Goal: Task Accomplishment & Management: Manage account settings

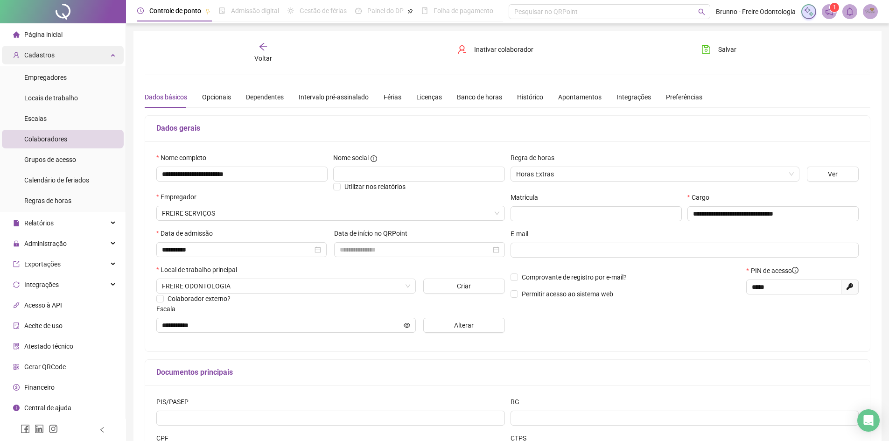
click at [86, 58] on div "Cadastros" at bounding box center [63, 55] width 122 height 19
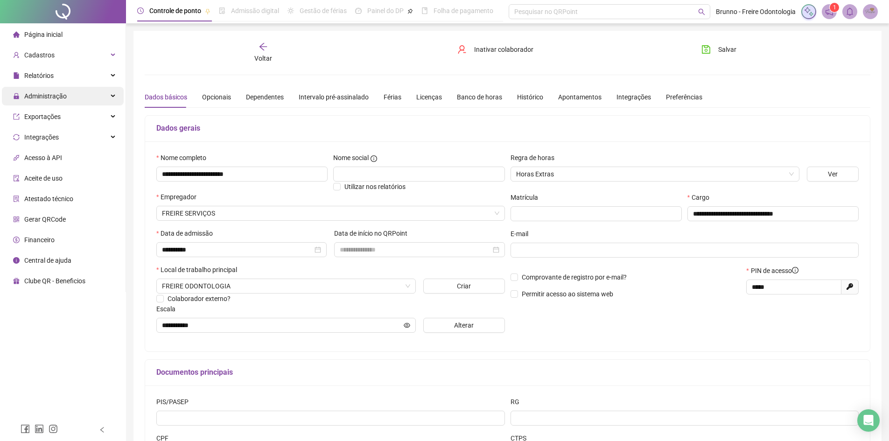
click at [60, 96] on span "Administração" at bounding box center [45, 95] width 42 height 7
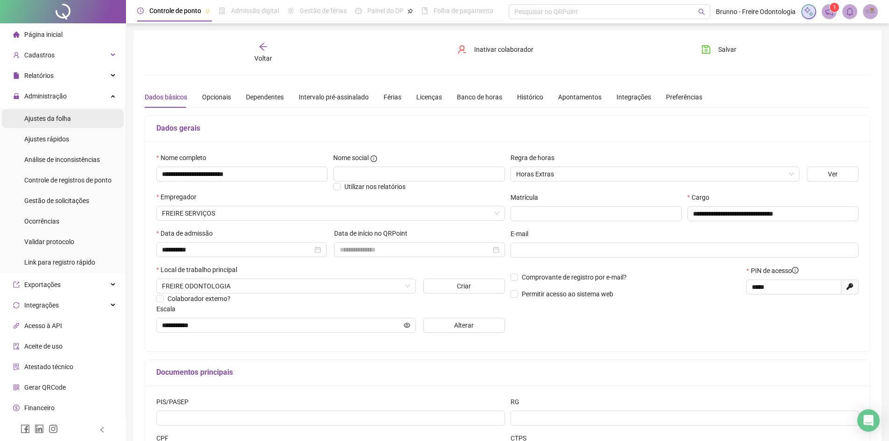
click at [61, 126] on div "Ajustes da folha" at bounding box center [47, 118] width 47 height 19
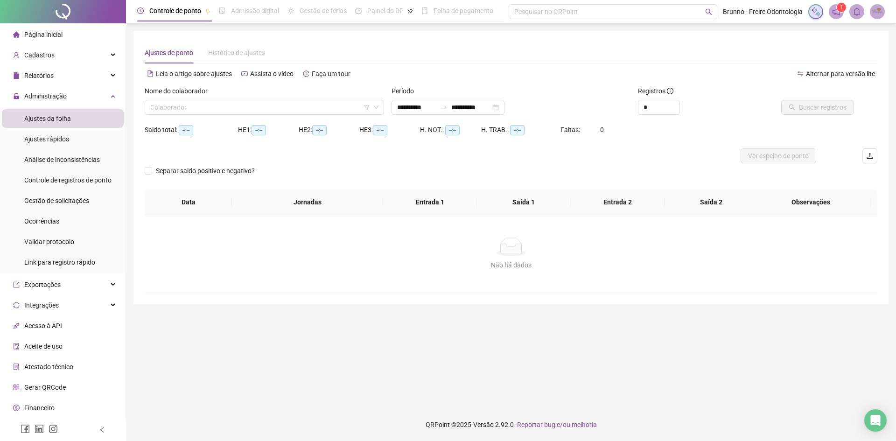
type input "**********"
click at [62, 199] on span "Gestão de solicitações" at bounding box center [56, 200] width 65 height 7
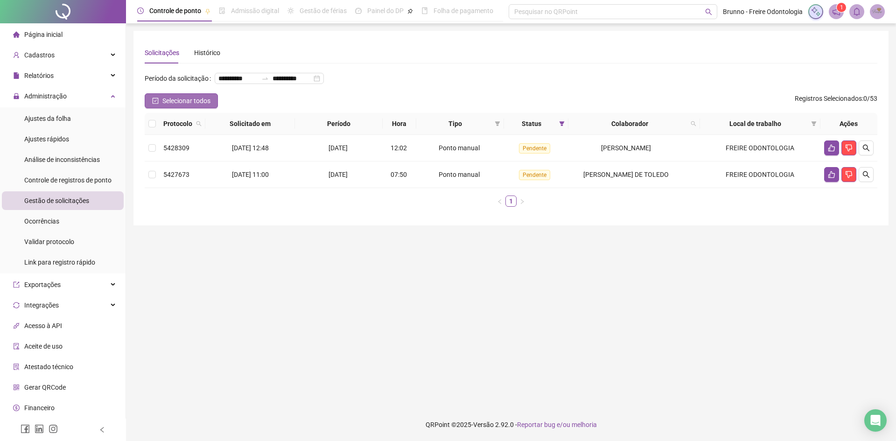
click at [164, 106] on span "Selecionar todos" at bounding box center [186, 101] width 48 height 10
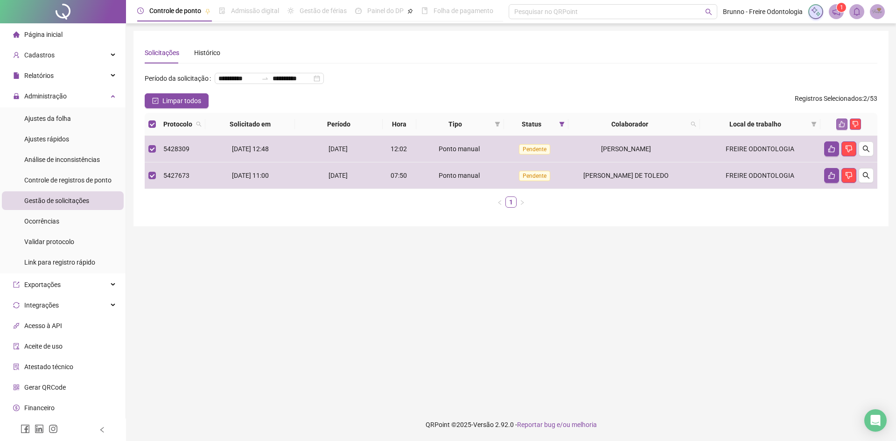
click at [838, 130] on button "button" at bounding box center [842, 124] width 11 height 11
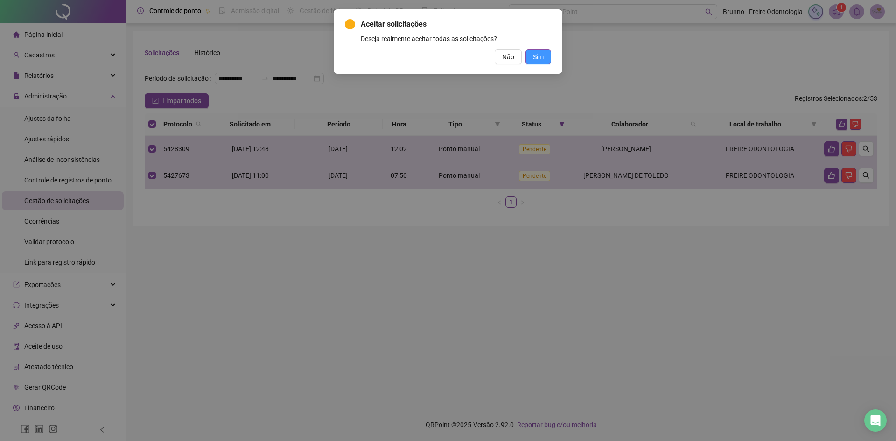
click at [550, 57] on button "Sim" at bounding box center [539, 56] width 26 height 15
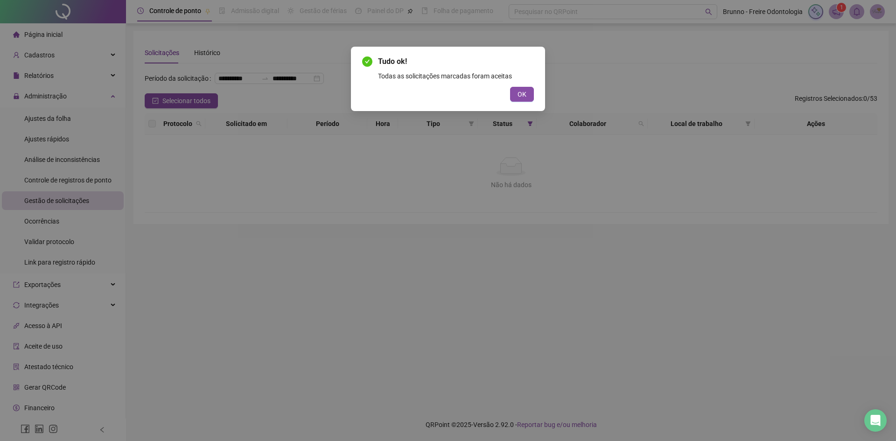
drag, startPoint x: 532, startPoint y: 91, endPoint x: 524, endPoint y: 92, distance: 8.0
click at [532, 93] on button "OK" at bounding box center [522, 94] width 24 height 15
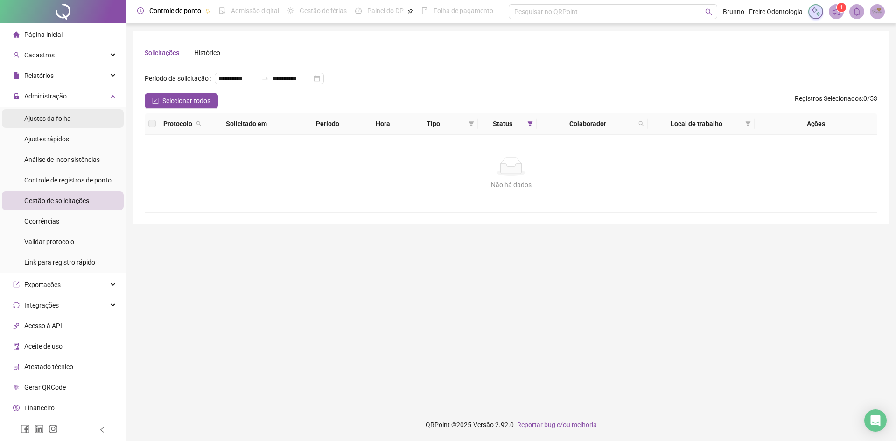
click at [77, 120] on li "Ajustes da folha" at bounding box center [63, 118] width 122 height 19
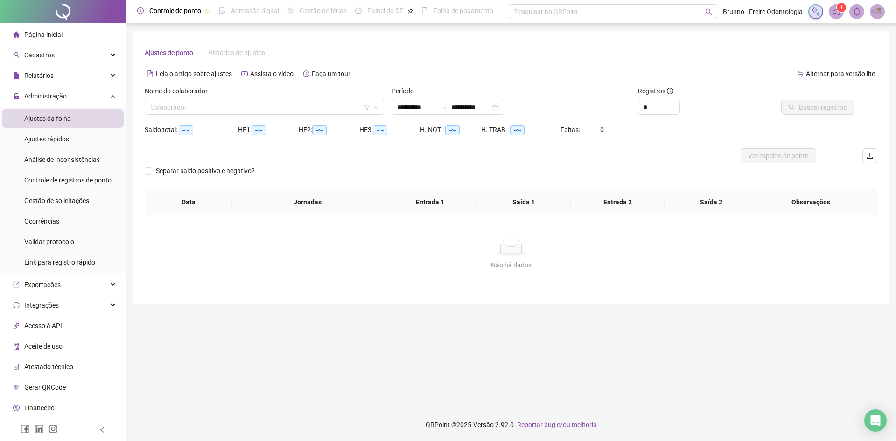
type input "**********"
click at [220, 107] on input "search" at bounding box center [260, 107] width 220 height 14
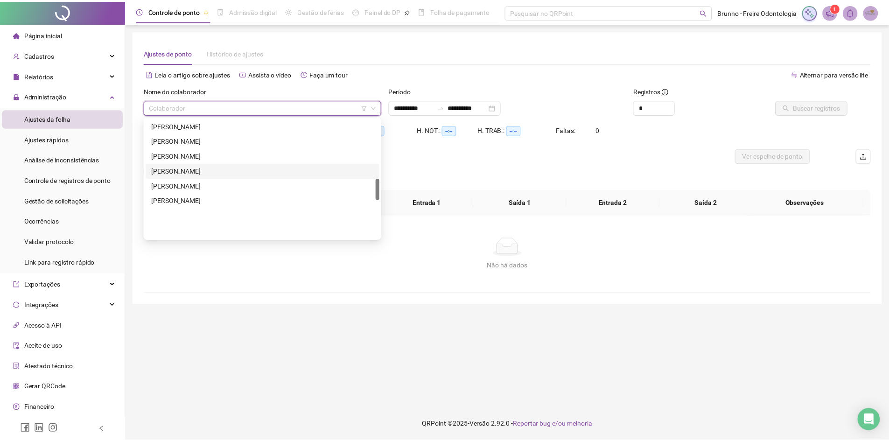
scroll to position [327, 0]
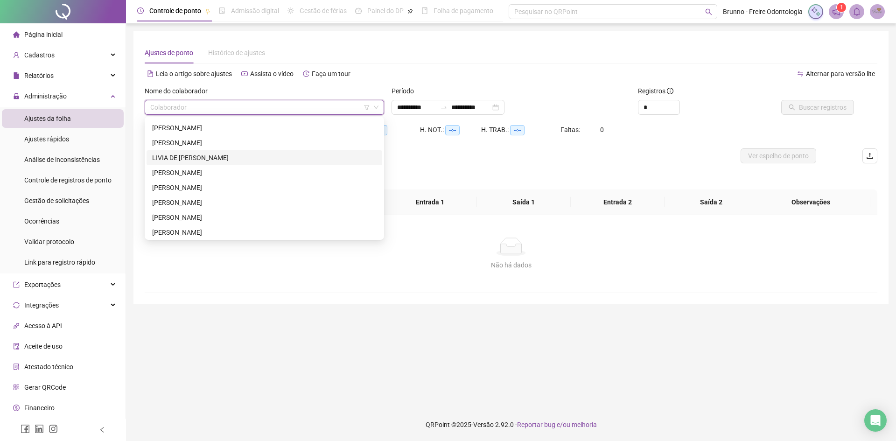
click at [188, 157] on div "LIVIA DE [PERSON_NAME]" at bounding box center [264, 158] width 225 height 10
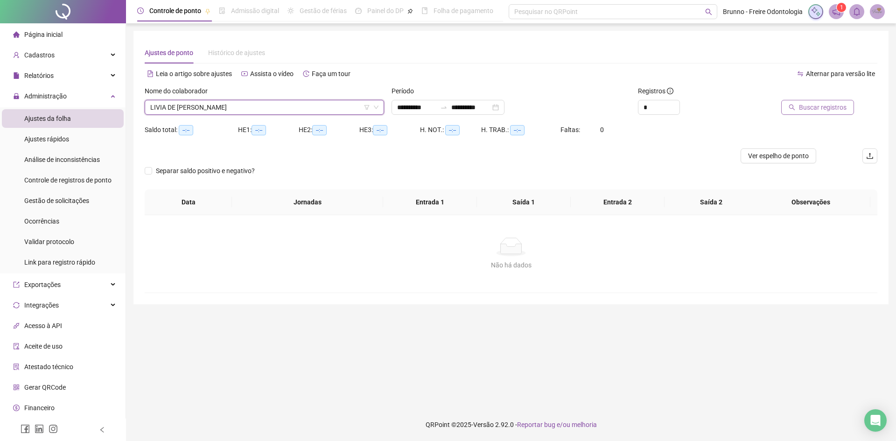
click at [804, 108] on span "Buscar registros" at bounding box center [823, 107] width 48 height 10
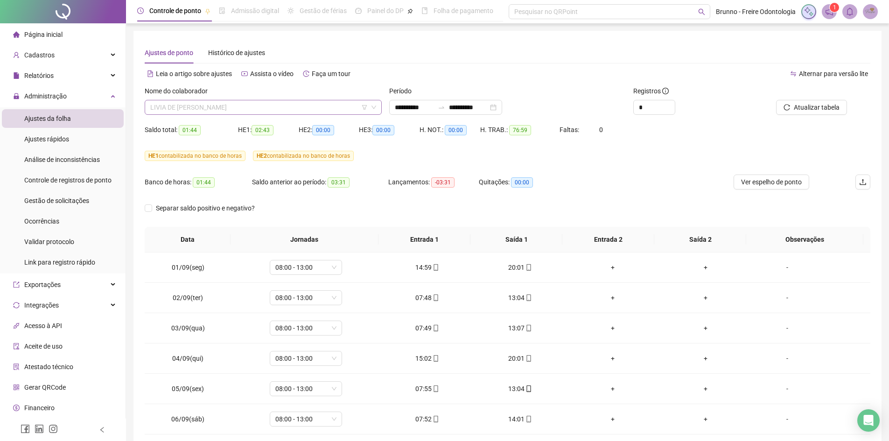
click at [243, 108] on span "LIVIA DE [PERSON_NAME]" at bounding box center [263, 107] width 226 height 14
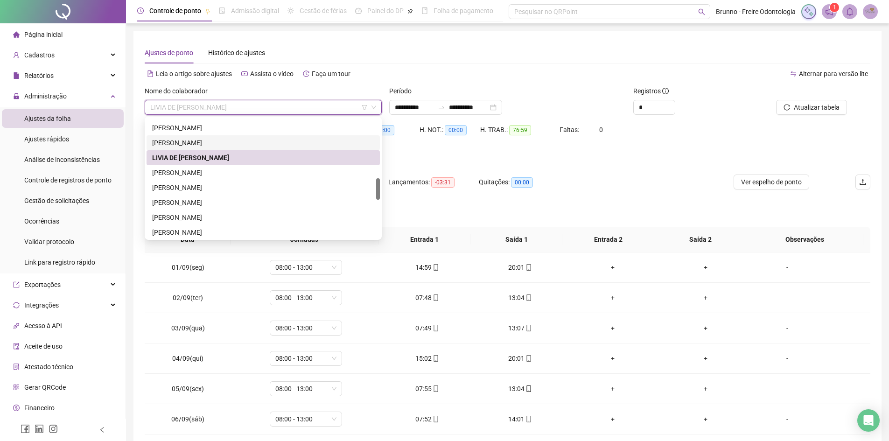
click at [229, 141] on div "[PERSON_NAME]" at bounding box center [263, 143] width 222 height 10
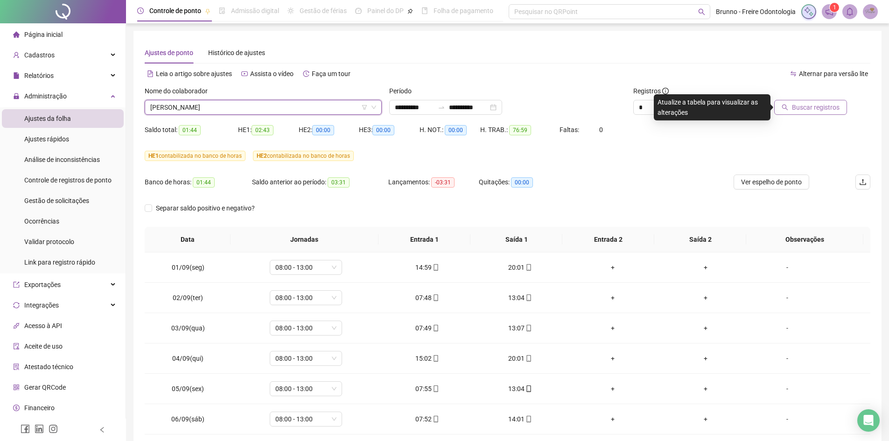
click at [795, 113] on button "Buscar registros" at bounding box center [811, 107] width 73 height 15
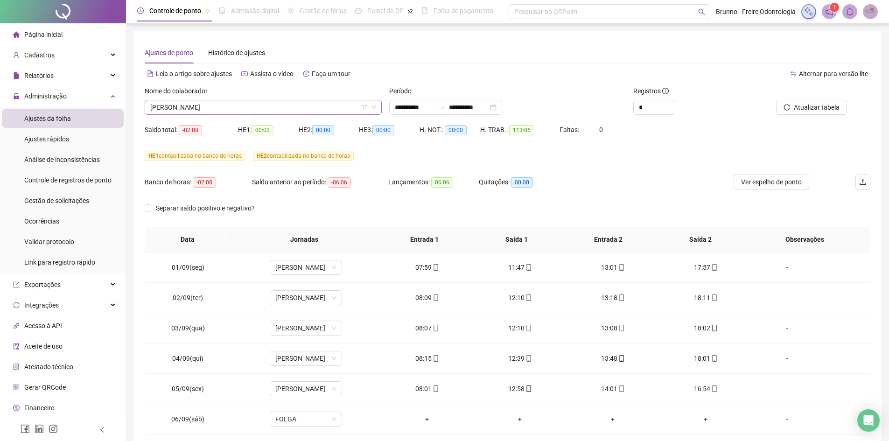
click at [299, 107] on span "[PERSON_NAME]" at bounding box center [263, 107] width 226 height 14
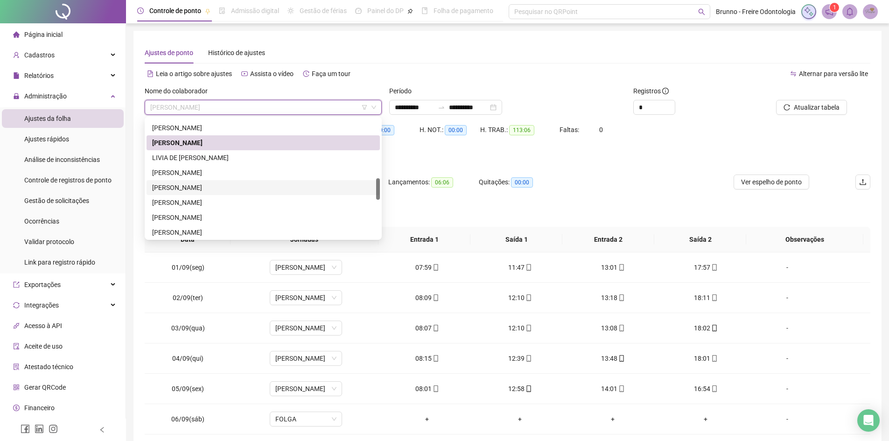
click at [239, 189] on div "[PERSON_NAME]" at bounding box center [263, 188] width 222 height 10
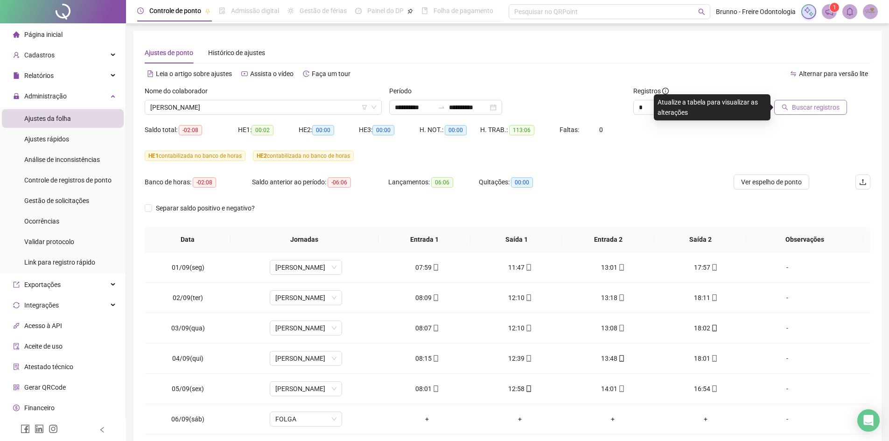
click at [806, 114] on button "Buscar registros" at bounding box center [811, 107] width 73 height 15
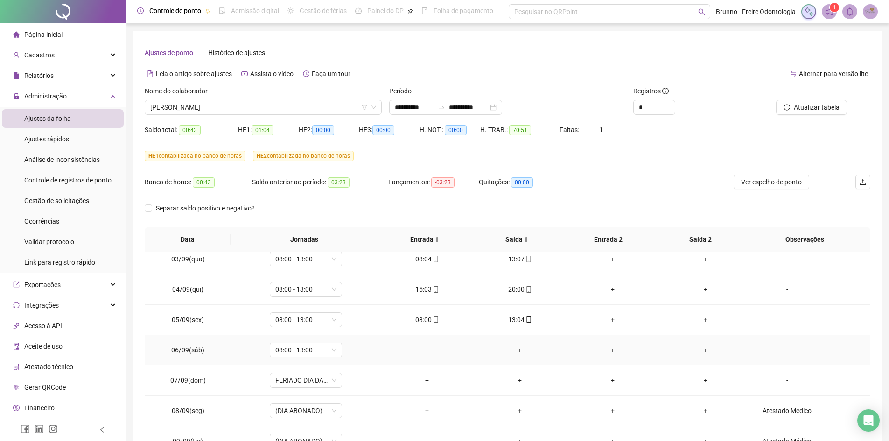
scroll to position [140, 0]
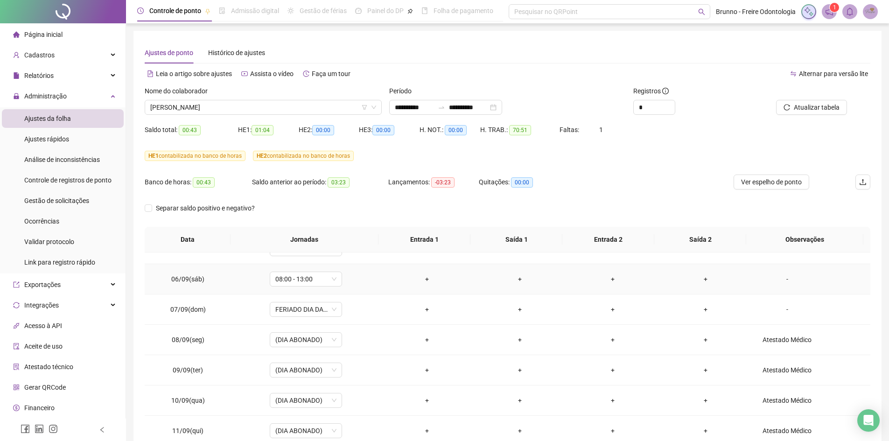
click at [779, 280] on div "-" at bounding box center [787, 279] width 55 height 10
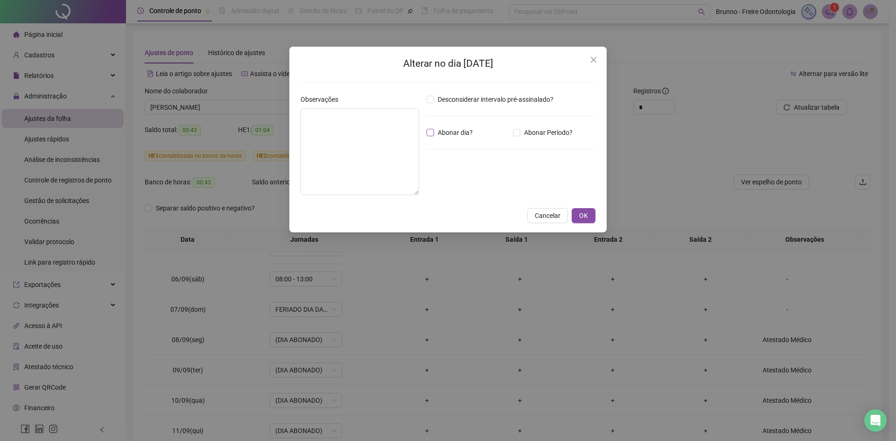
click at [428, 128] on label "Abonar dia?" at bounding box center [452, 132] width 50 height 10
click at [323, 141] on textarea at bounding box center [360, 151] width 119 height 87
type textarea "**********"
click at [582, 215] on span "OK" at bounding box center [583, 216] width 9 height 10
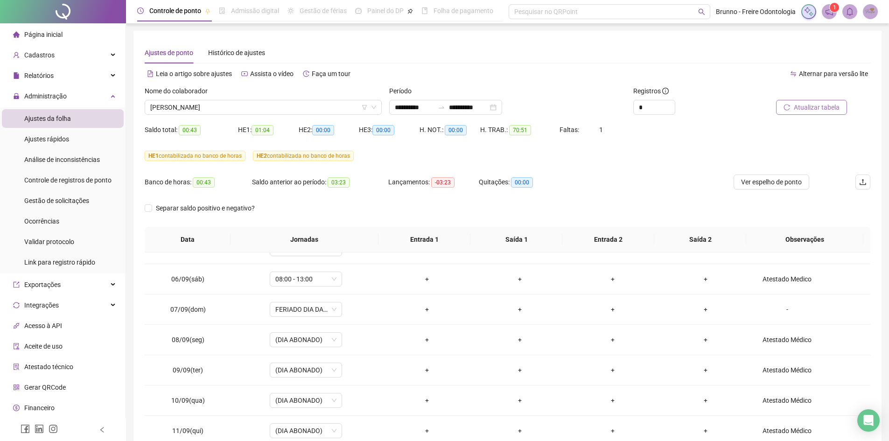
click at [814, 105] on span "Atualizar tabela" at bounding box center [817, 107] width 46 height 10
click at [312, 108] on span "[PERSON_NAME]" at bounding box center [263, 107] width 226 height 14
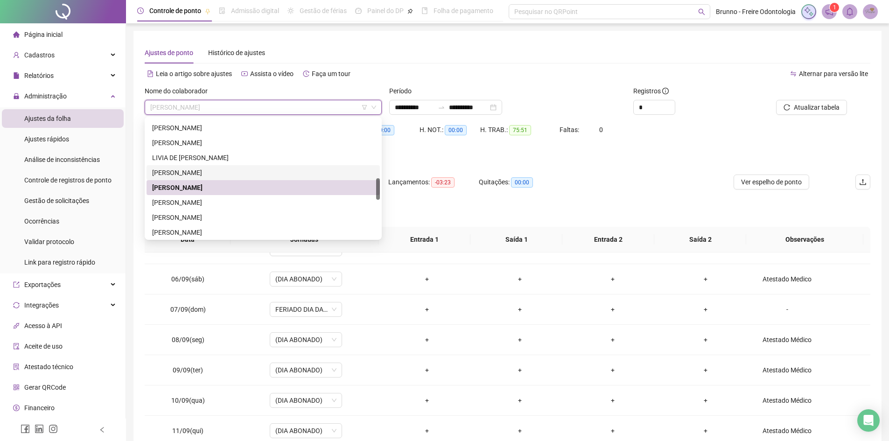
scroll to position [374, 0]
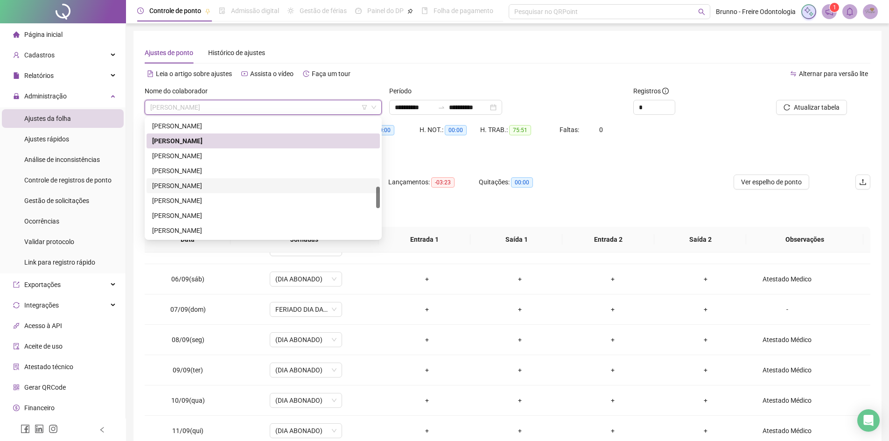
click at [176, 187] on div "[PERSON_NAME]" at bounding box center [263, 186] width 222 height 10
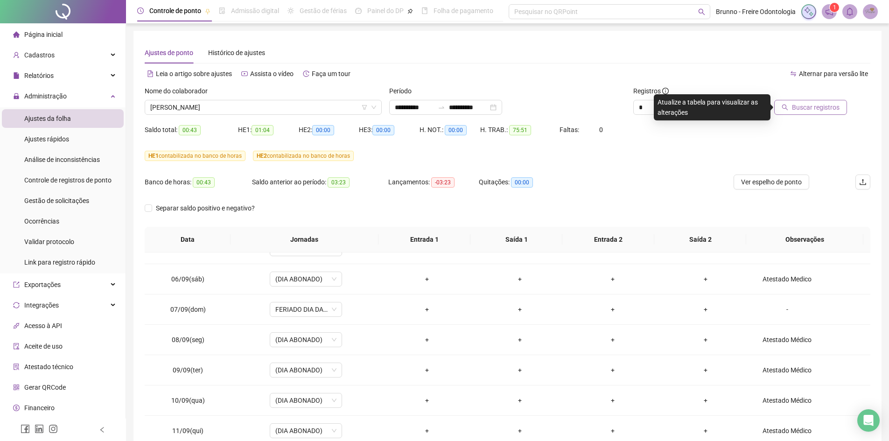
click at [837, 110] on span "Buscar registros" at bounding box center [816, 107] width 48 height 10
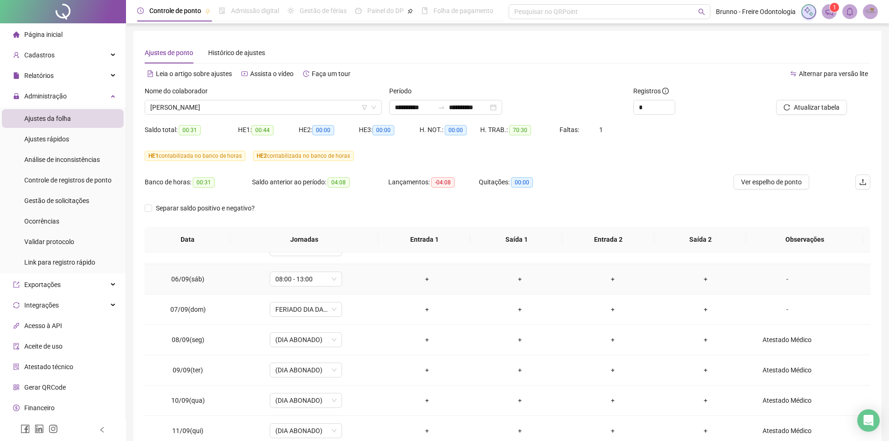
click at [784, 280] on div "-" at bounding box center [787, 279] width 55 height 10
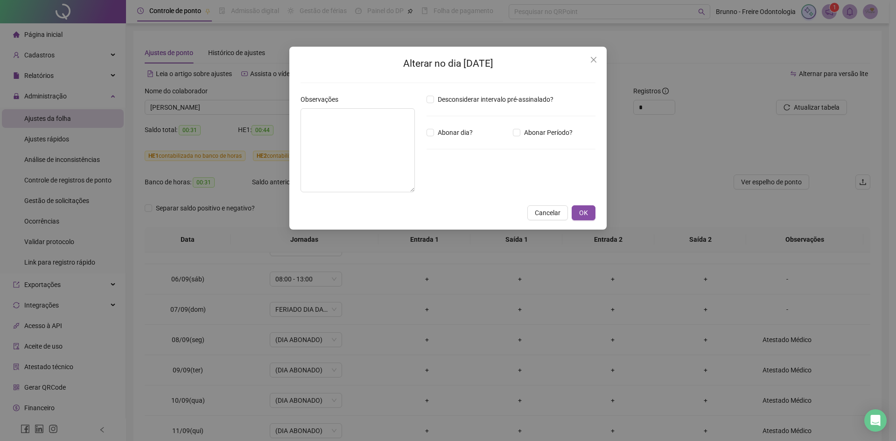
click at [281, 123] on div "Alterar no dia [DATE] Observações Desconsiderar intervalo pré-assinalado? Abona…" at bounding box center [448, 220] width 896 height 441
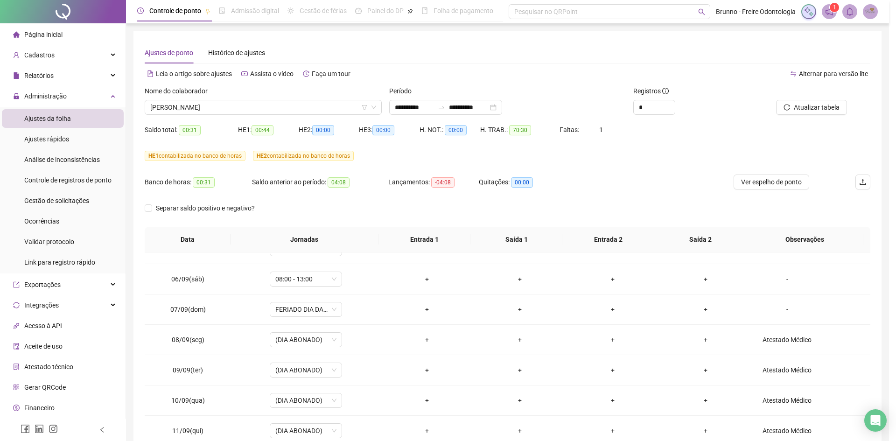
click at [357, 116] on div "Alterar no dia [DATE] Observações Desconsiderar intervalo pré-assinalado? Abona…" at bounding box center [448, 220] width 896 height 441
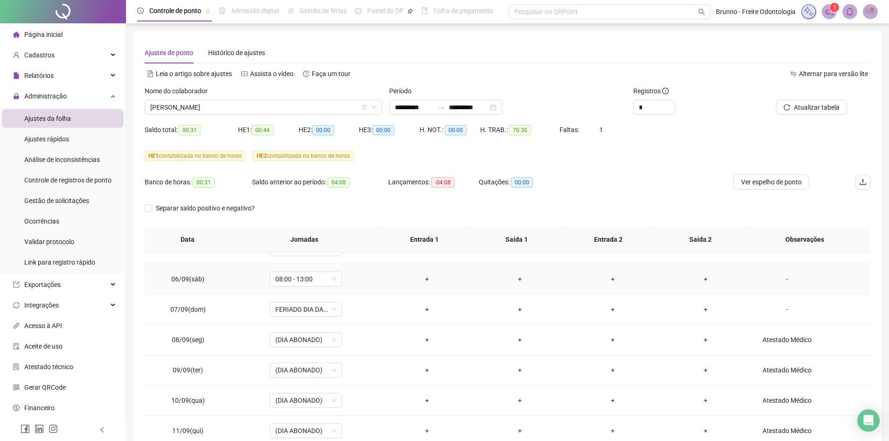
click at [782, 273] on td "-" at bounding box center [812, 279] width 118 height 30
click at [776, 280] on div "-" at bounding box center [787, 279] width 55 height 10
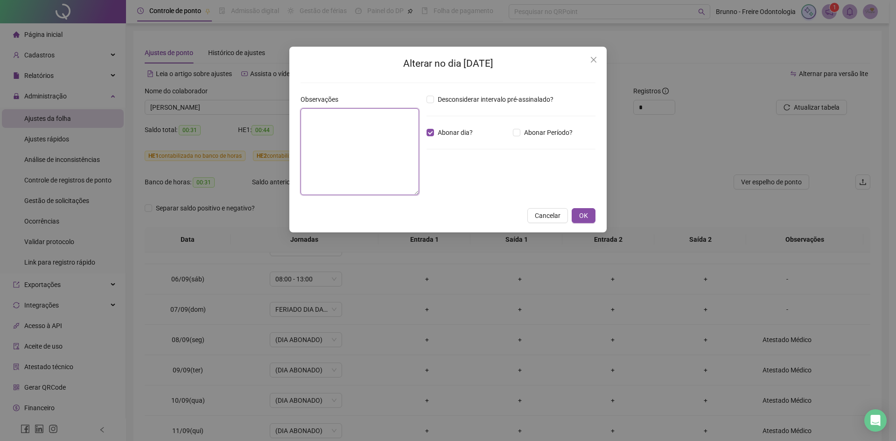
click at [349, 132] on textarea at bounding box center [360, 151] width 119 height 87
type textarea "**********"
click at [584, 214] on span "OK" at bounding box center [583, 216] width 9 height 10
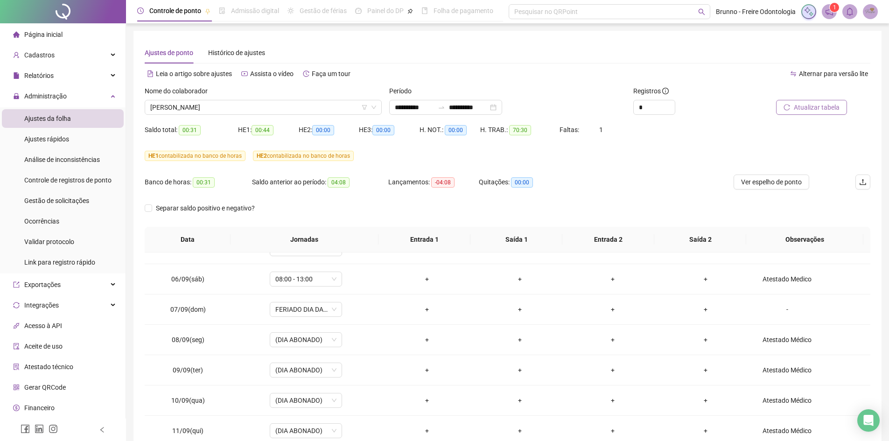
click at [804, 110] on span "Atualizar tabela" at bounding box center [817, 107] width 46 height 10
click at [282, 110] on span "[PERSON_NAME]" at bounding box center [263, 107] width 226 height 14
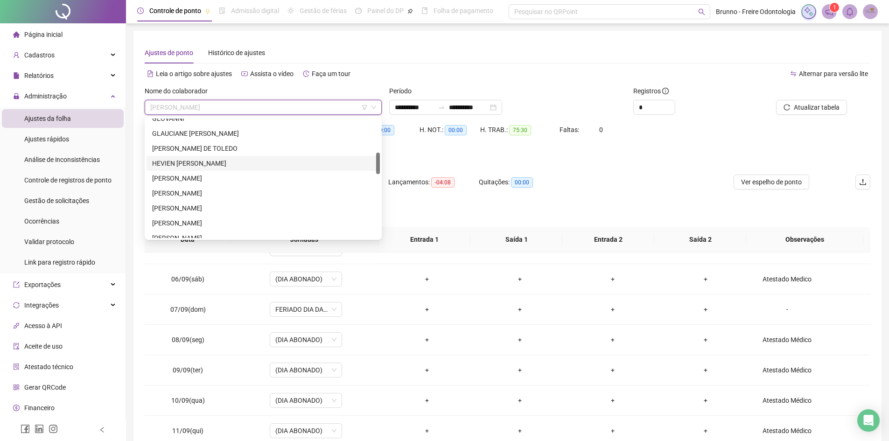
scroll to position [327, 0]
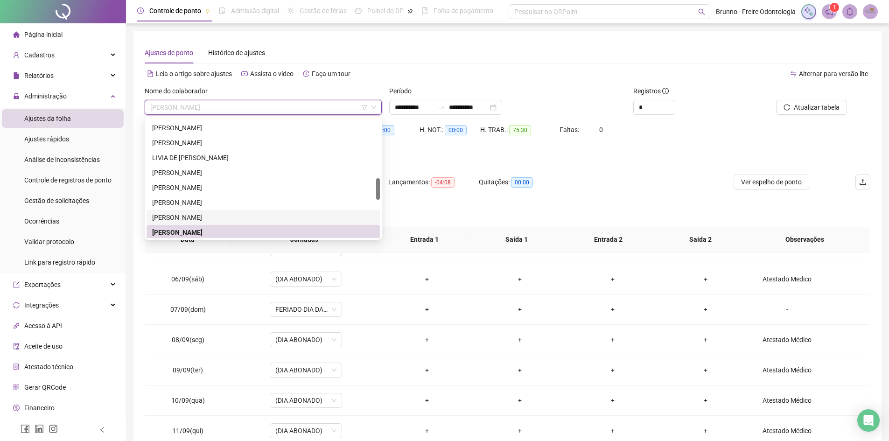
click at [187, 216] on div "[PERSON_NAME]" at bounding box center [263, 217] width 222 height 10
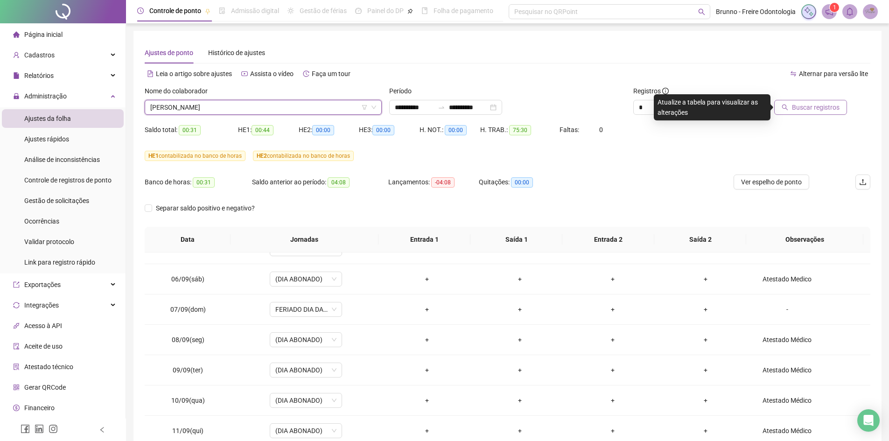
click at [805, 110] on span "Buscar registros" at bounding box center [816, 107] width 48 height 10
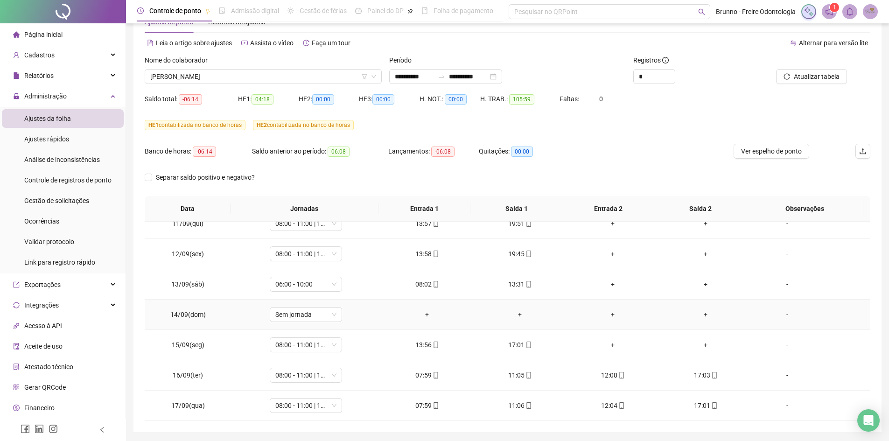
scroll to position [62, 0]
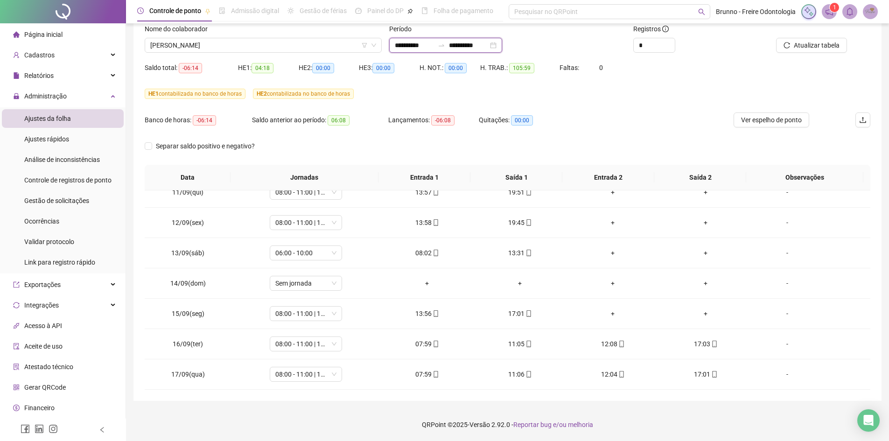
click at [476, 49] on input "**********" at bounding box center [468, 45] width 39 height 10
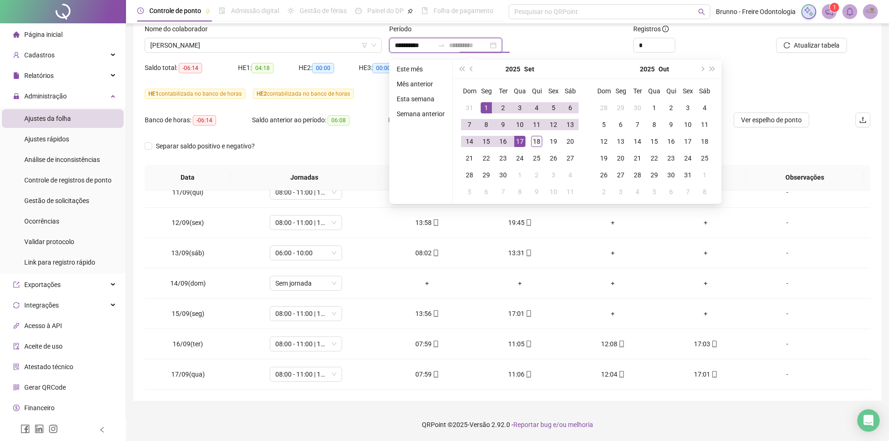
type input "**********"
click at [533, 140] on div "18" at bounding box center [536, 141] width 11 height 11
type input "**********"
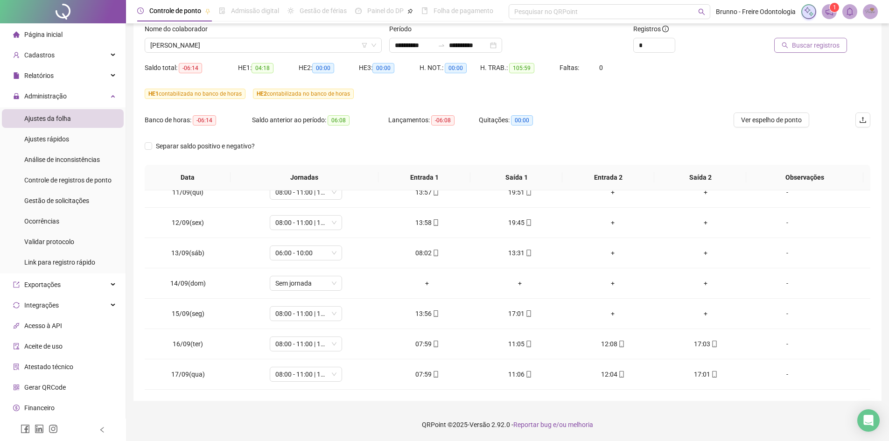
click at [797, 51] on button "Buscar registros" at bounding box center [811, 45] width 73 height 15
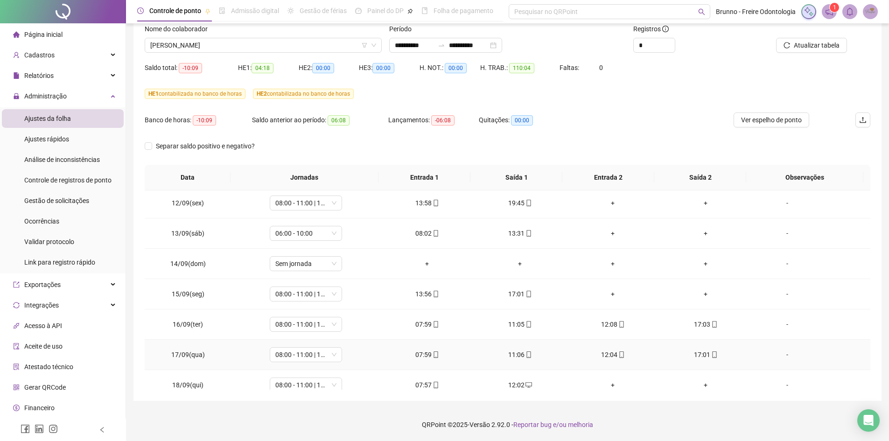
scroll to position [347, 0]
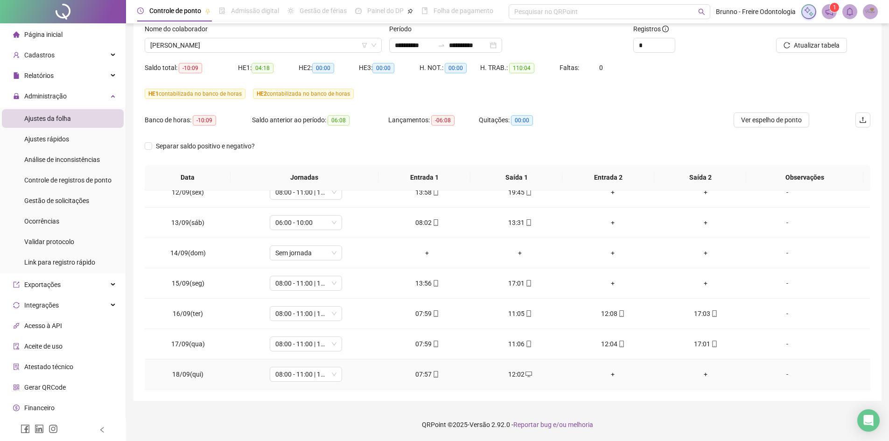
click at [607, 377] on div "+" at bounding box center [613, 374] width 78 height 10
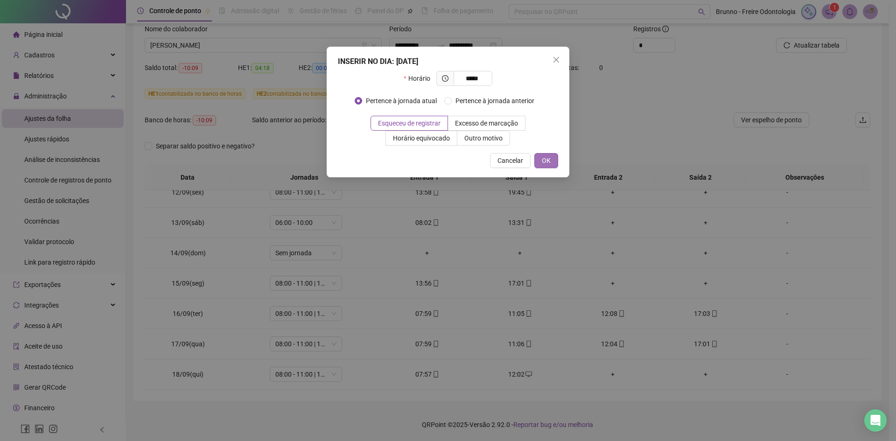
type input "*****"
click at [542, 162] on span "OK" at bounding box center [546, 160] width 9 height 10
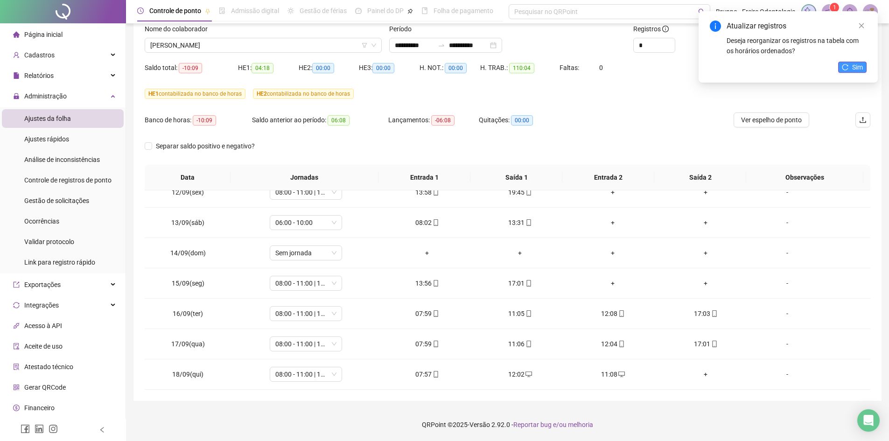
click at [852, 70] on button "Sim" at bounding box center [853, 67] width 28 height 11
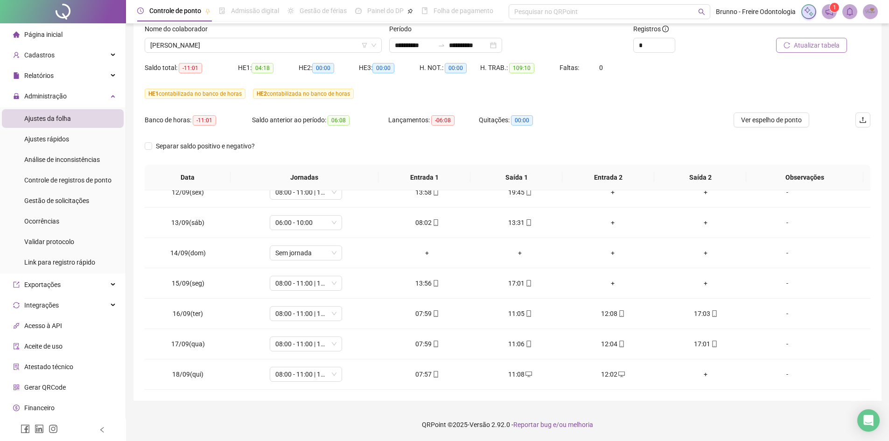
click at [796, 45] on span "Atualizar tabela" at bounding box center [817, 45] width 46 height 10
